Goal: Communication & Community: Answer question/provide support

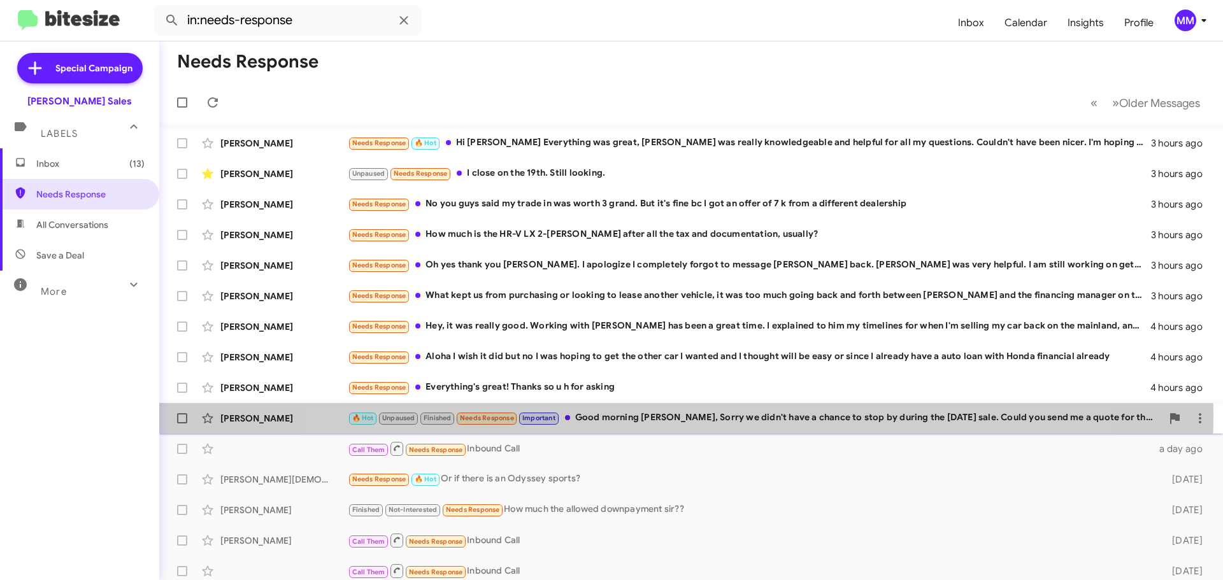
click at [678, 416] on div "🔥 Hot Unpaused Finished Needs Response Important Good morning [PERSON_NAME], So…" at bounding box center [755, 418] width 814 height 15
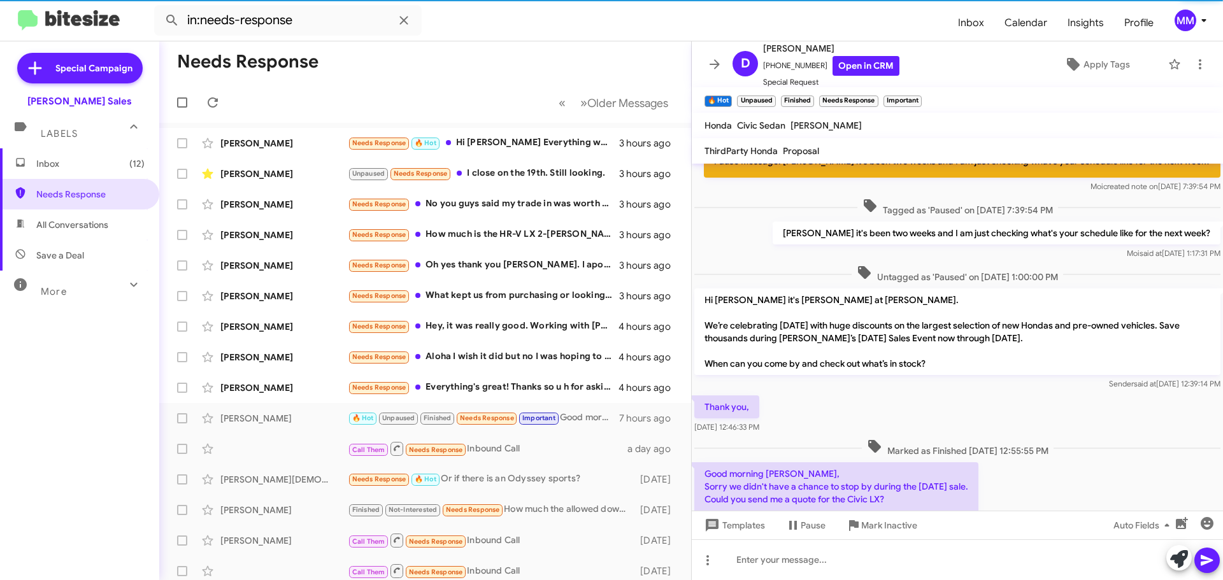
scroll to position [827, 0]
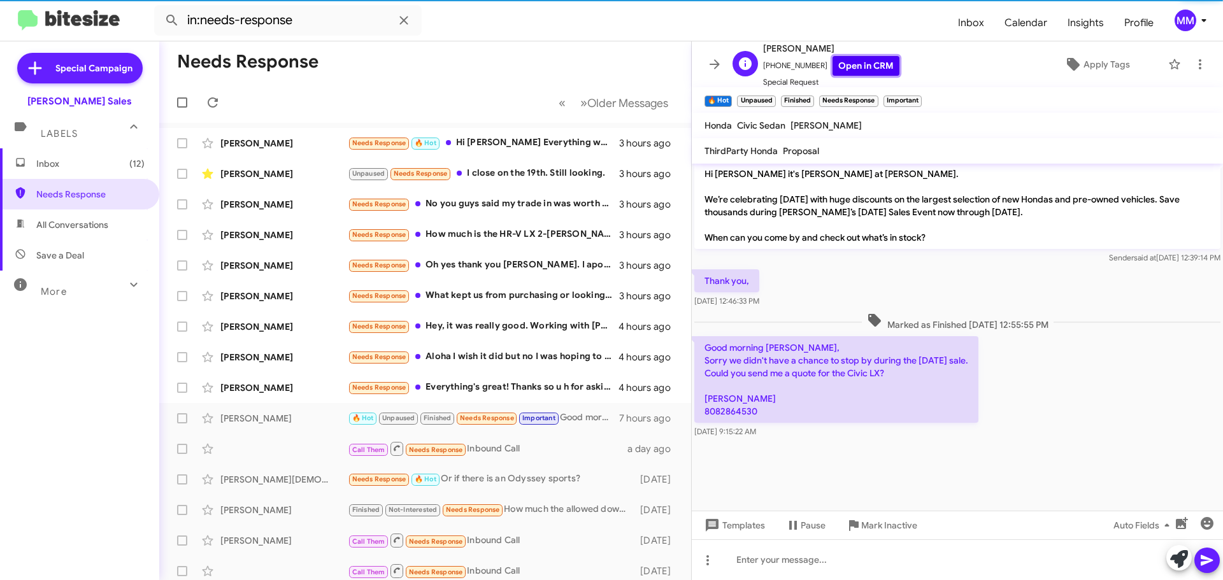
click at [858, 66] on link "Open in CRM" at bounding box center [865, 66] width 67 height 20
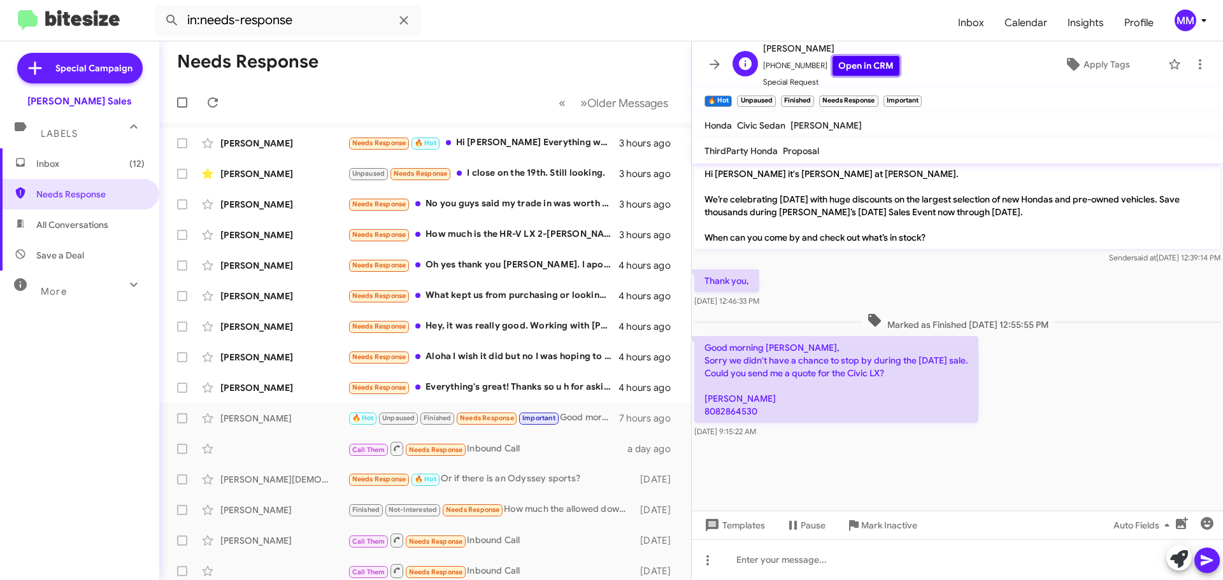
click at [857, 67] on link "Open in CRM" at bounding box center [865, 66] width 67 height 20
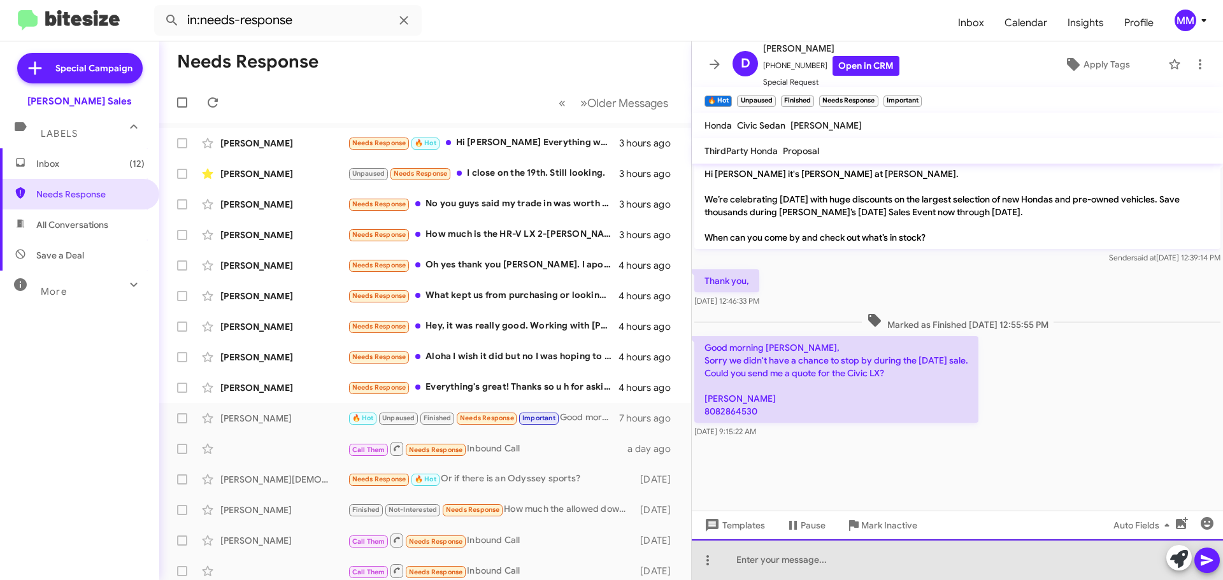
click at [767, 559] on div at bounding box center [957, 559] width 531 height 41
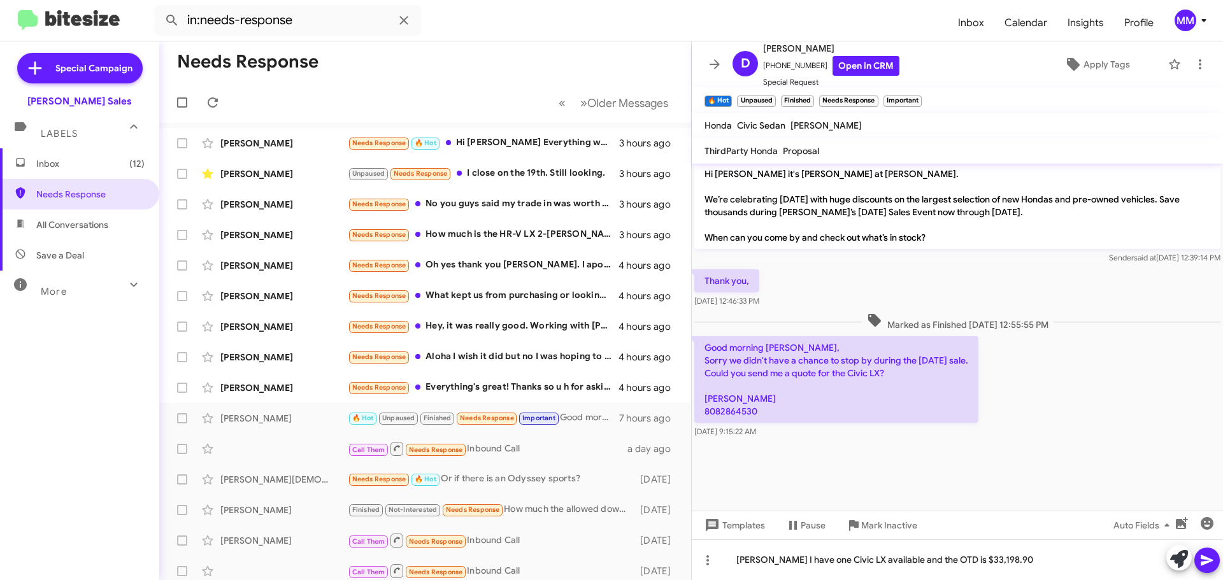
click at [1209, 559] on icon at bounding box center [1206, 560] width 12 height 11
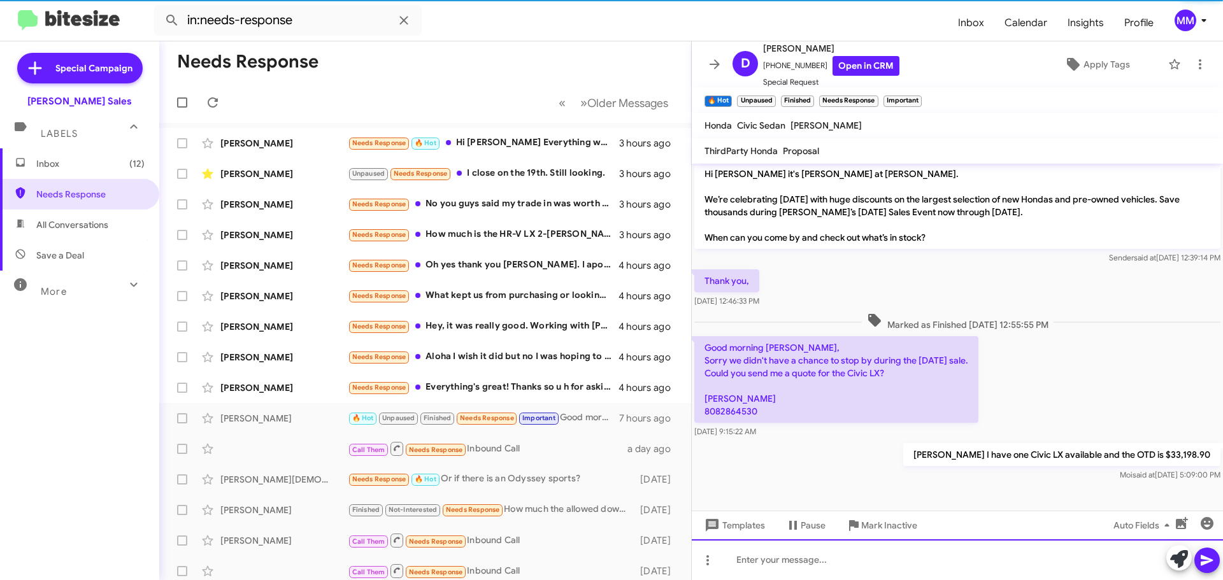
scroll to position [0, 0]
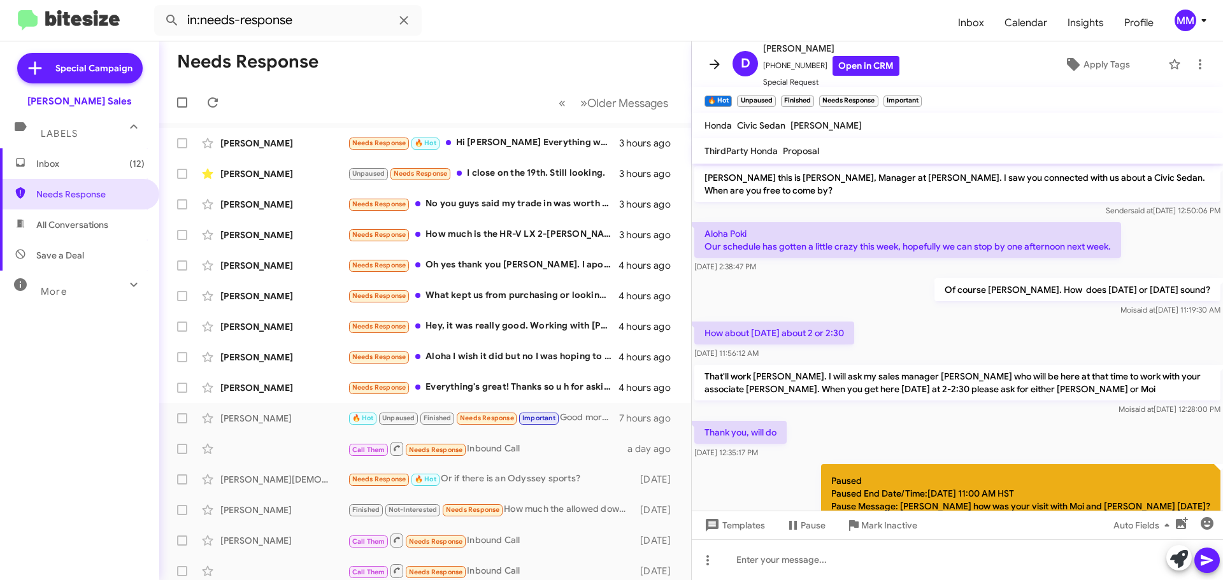
click at [713, 69] on icon at bounding box center [714, 64] width 15 height 15
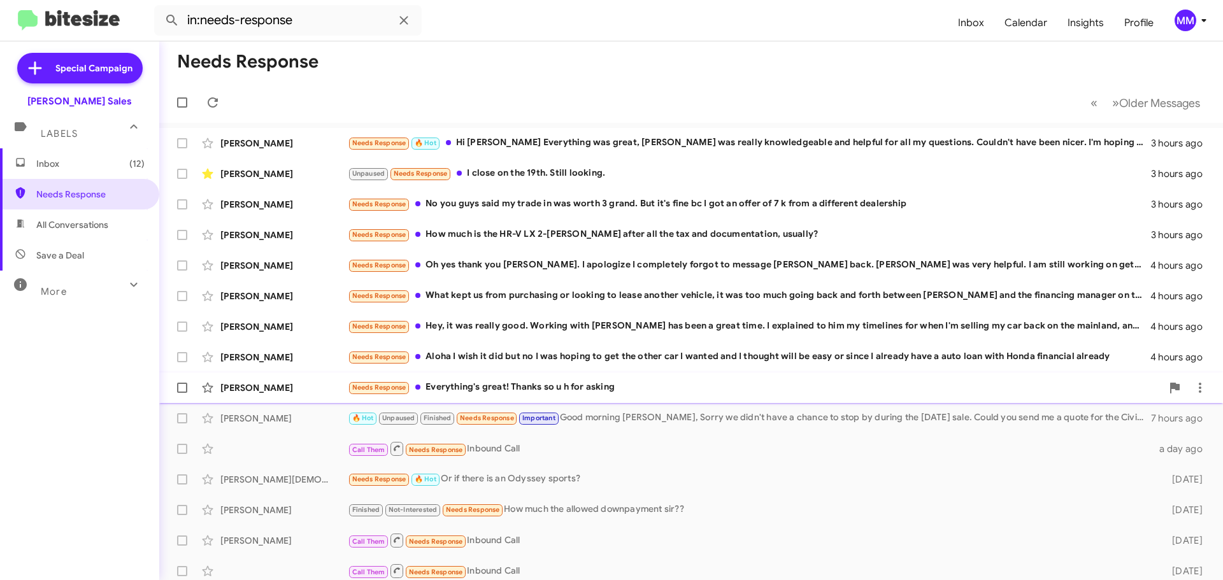
click at [611, 383] on div "Needs Response Everything's great! Thanks so u h for asking" at bounding box center [755, 387] width 814 height 15
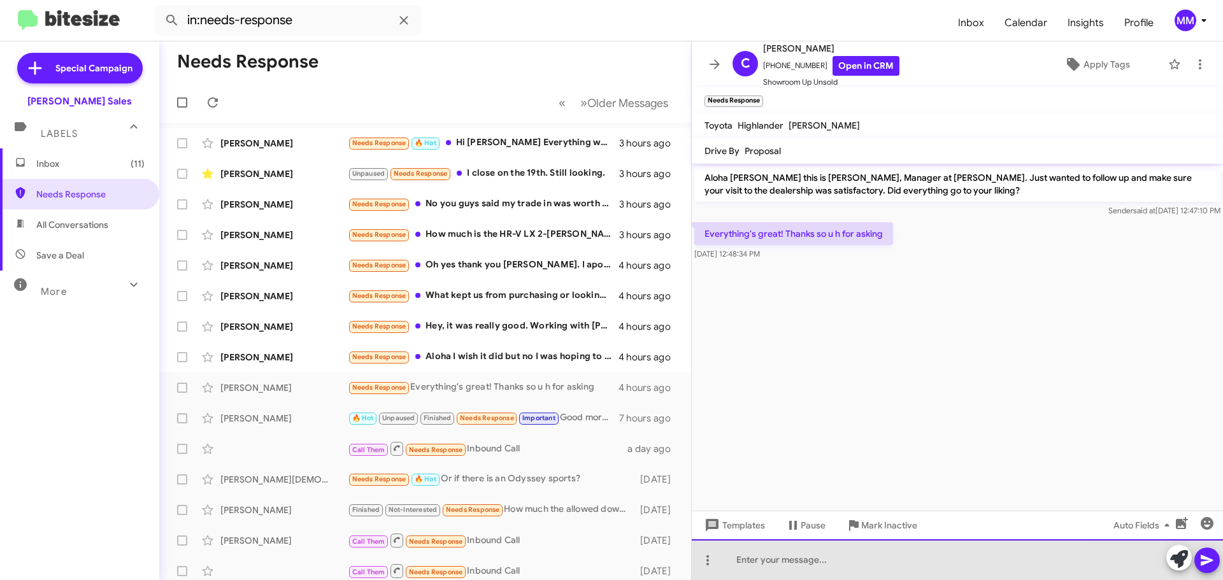
click at [752, 560] on div at bounding box center [957, 559] width 531 height 41
